Goal: Task Accomplishment & Management: Complete application form

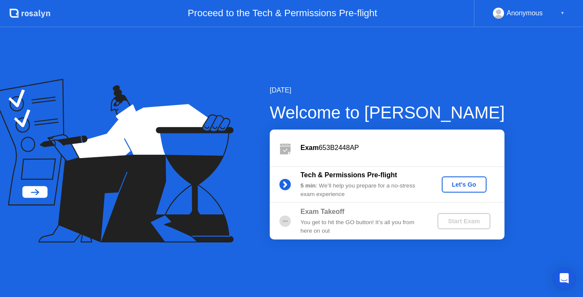
click at [468, 183] on div "Let's Go" at bounding box center [464, 184] width 38 height 7
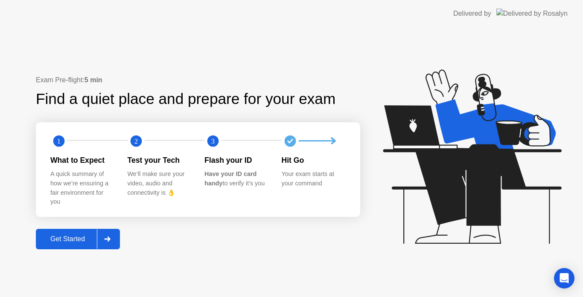
click at [82, 235] on div "Get Started" at bounding box center [67, 239] width 58 height 8
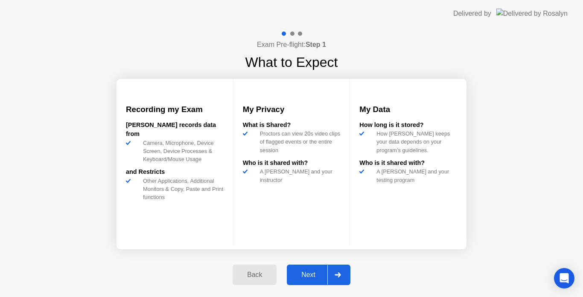
click at [315, 272] on div "Next" at bounding box center [308, 275] width 38 height 8
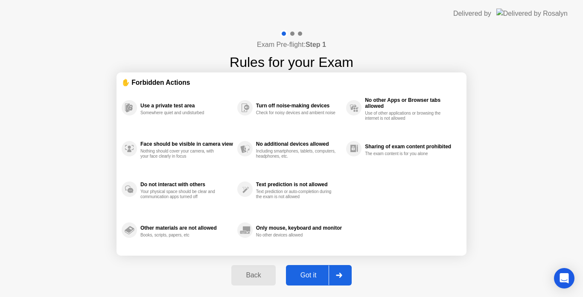
click at [317, 272] on div "Got it" at bounding box center [308, 276] width 40 height 8
select select "**********"
select select "*******"
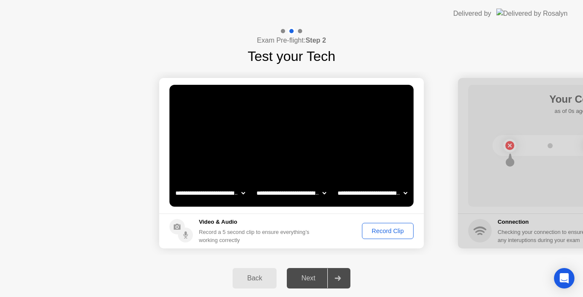
click at [312, 193] on select "**********" at bounding box center [291, 193] width 73 height 17
click at [313, 194] on select "**********" at bounding box center [291, 193] width 73 height 17
click at [401, 193] on select "**********" at bounding box center [372, 193] width 73 height 17
click at [383, 232] on div "Record Clip" at bounding box center [388, 231] width 46 height 7
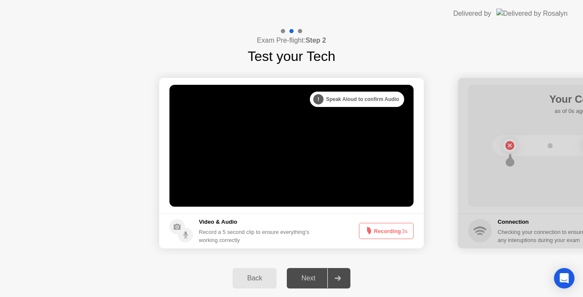
click at [338, 275] on div at bounding box center [337, 279] width 20 height 20
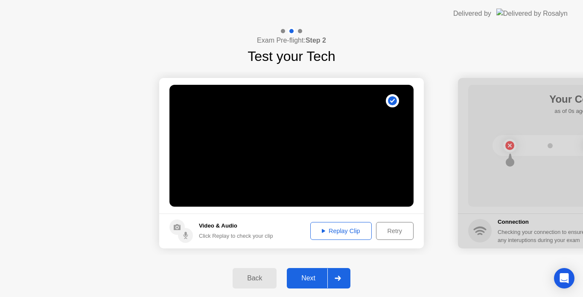
click at [336, 276] on div at bounding box center [337, 279] width 20 height 20
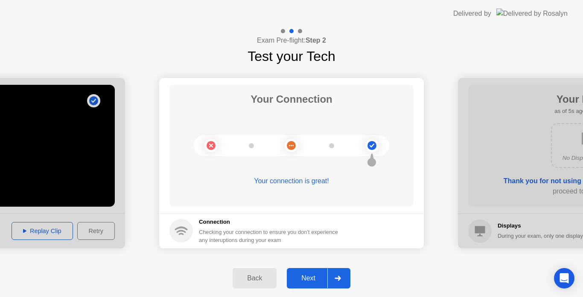
click at [341, 277] on icon at bounding box center [337, 278] width 6 height 5
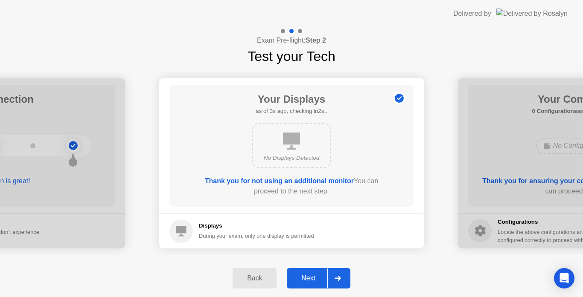
click at [341, 276] on icon at bounding box center [337, 278] width 6 height 5
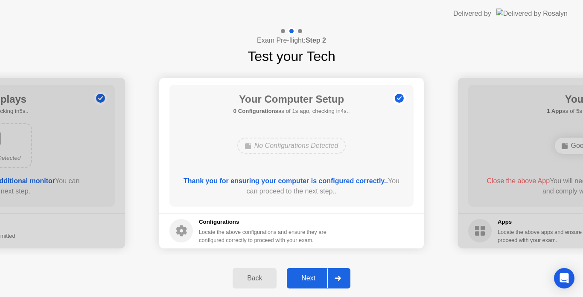
click at [340, 277] on icon at bounding box center [337, 278] width 6 height 5
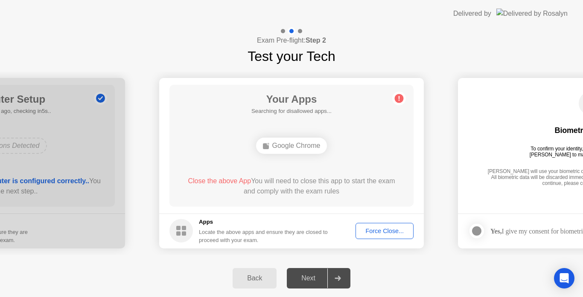
click at [376, 237] on button "Force Close..." at bounding box center [384, 231] width 58 height 16
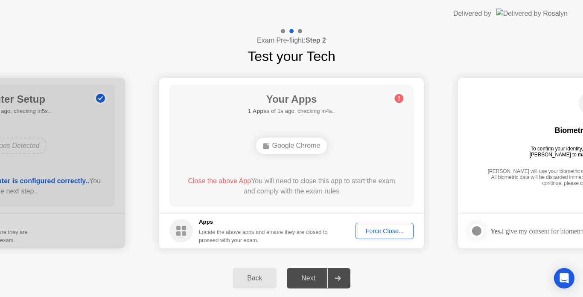
click at [381, 235] on div "Force Close..." at bounding box center [384, 231] width 52 height 7
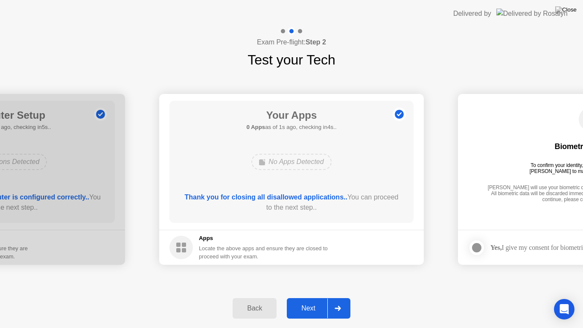
click at [319, 297] on div "Next" at bounding box center [308, 308] width 38 height 8
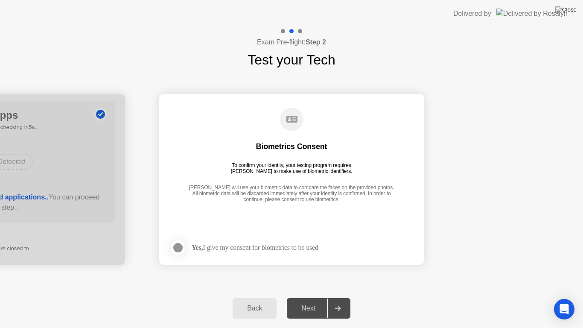
click at [308, 245] on div "Yes, I give my consent for biometrics to be used" at bounding box center [255, 247] width 127 height 8
click at [178, 245] on div at bounding box center [178, 247] width 10 height 10
click at [308, 297] on div "Next" at bounding box center [308, 308] width 38 height 8
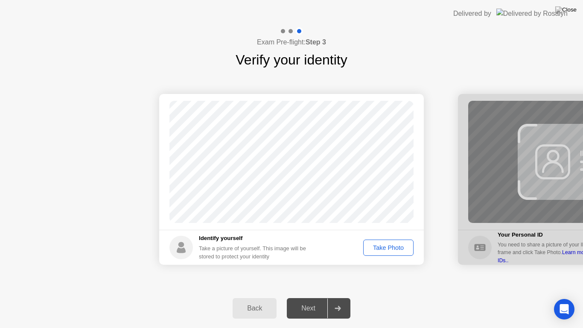
click at [382, 245] on div "Take Photo" at bounding box center [388, 247] width 44 height 7
click at [306, 297] on button "Next" at bounding box center [319, 308] width 64 height 20
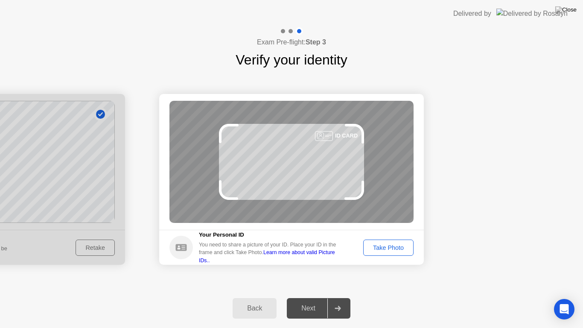
click at [335, 253] on link "Learn more about valid Picture IDs.." at bounding box center [267, 256] width 136 height 14
click at [385, 244] on div "Take Photo" at bounding box center [388, 247] width 44 height 7
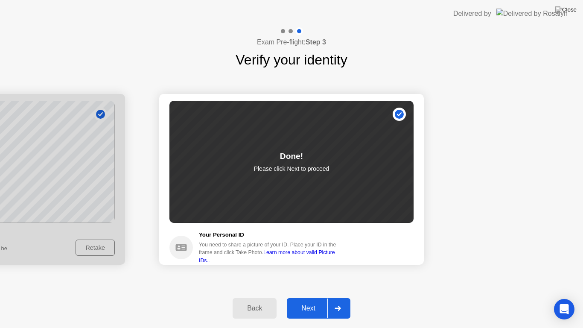
click at [321, 297] on button "Next" at bounding box center [319, 308] width 64 height 20
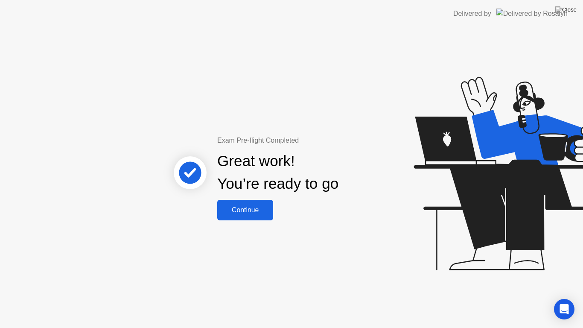
click at [264, 206] on div "Continue" at bounding box center [245, 210] width 51 height 8
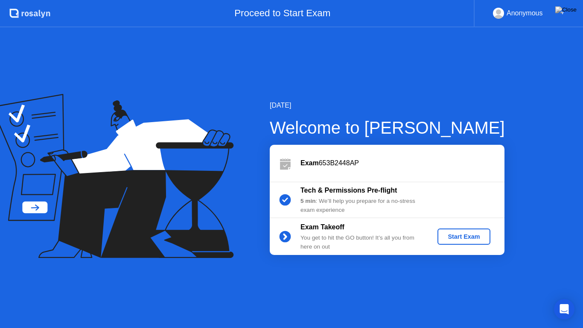
click at [456, 236] on div "Start Exam" at bounding box center [464, 236] width 46 height 7
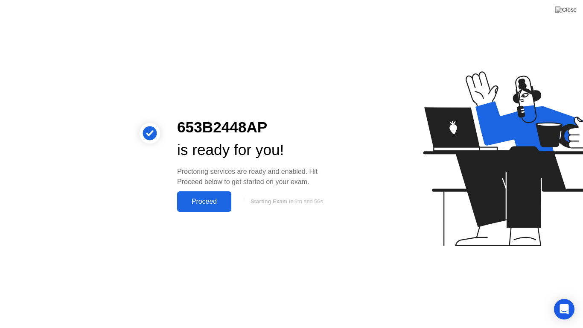
click at [221, 200] on div "Proceed" at bounding box center [204, 202] width 49 height 8
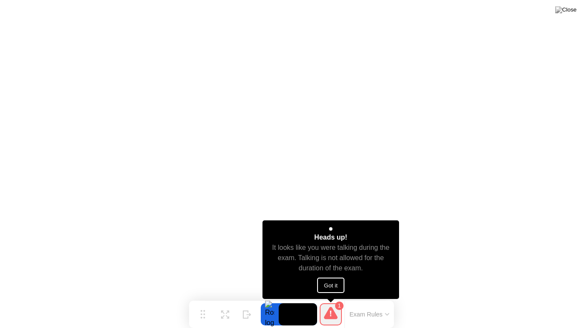
click at [339, 289] on button "Got it" at bounding box center [330, 284] width 27 height 15
